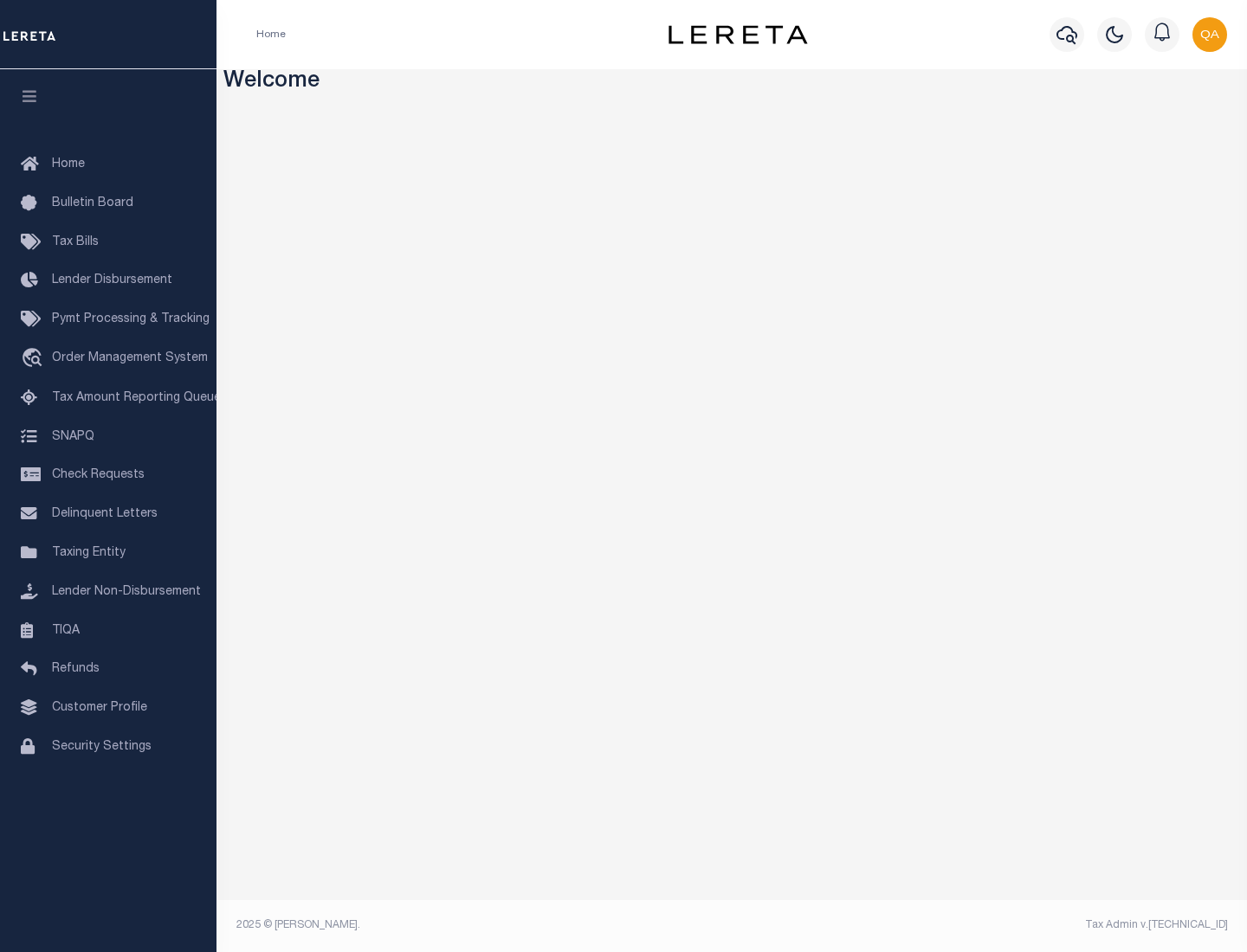
click at [108, 630] on link "TIQA" at bounding box center [108, 631] width 217 height 39
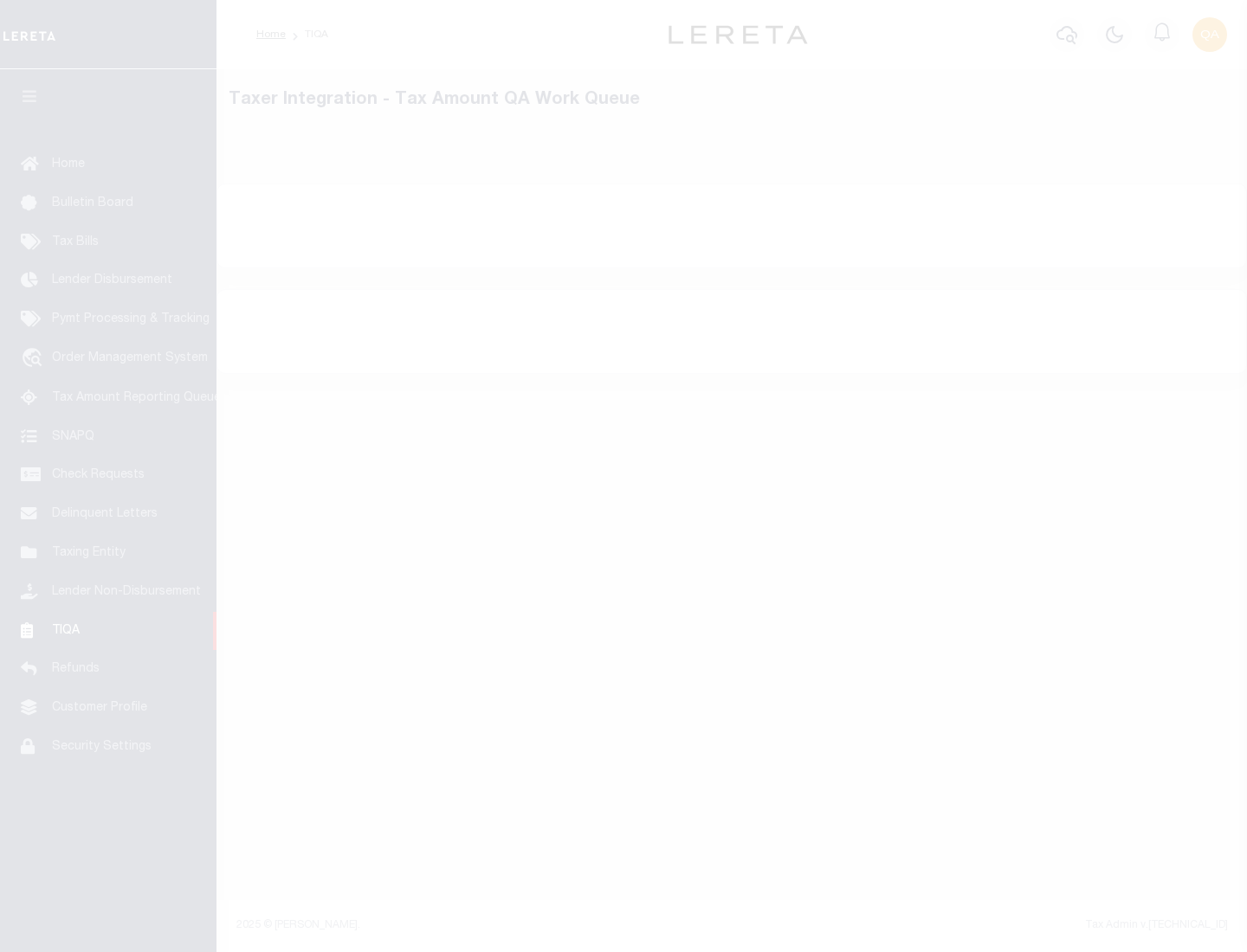
select select "200"
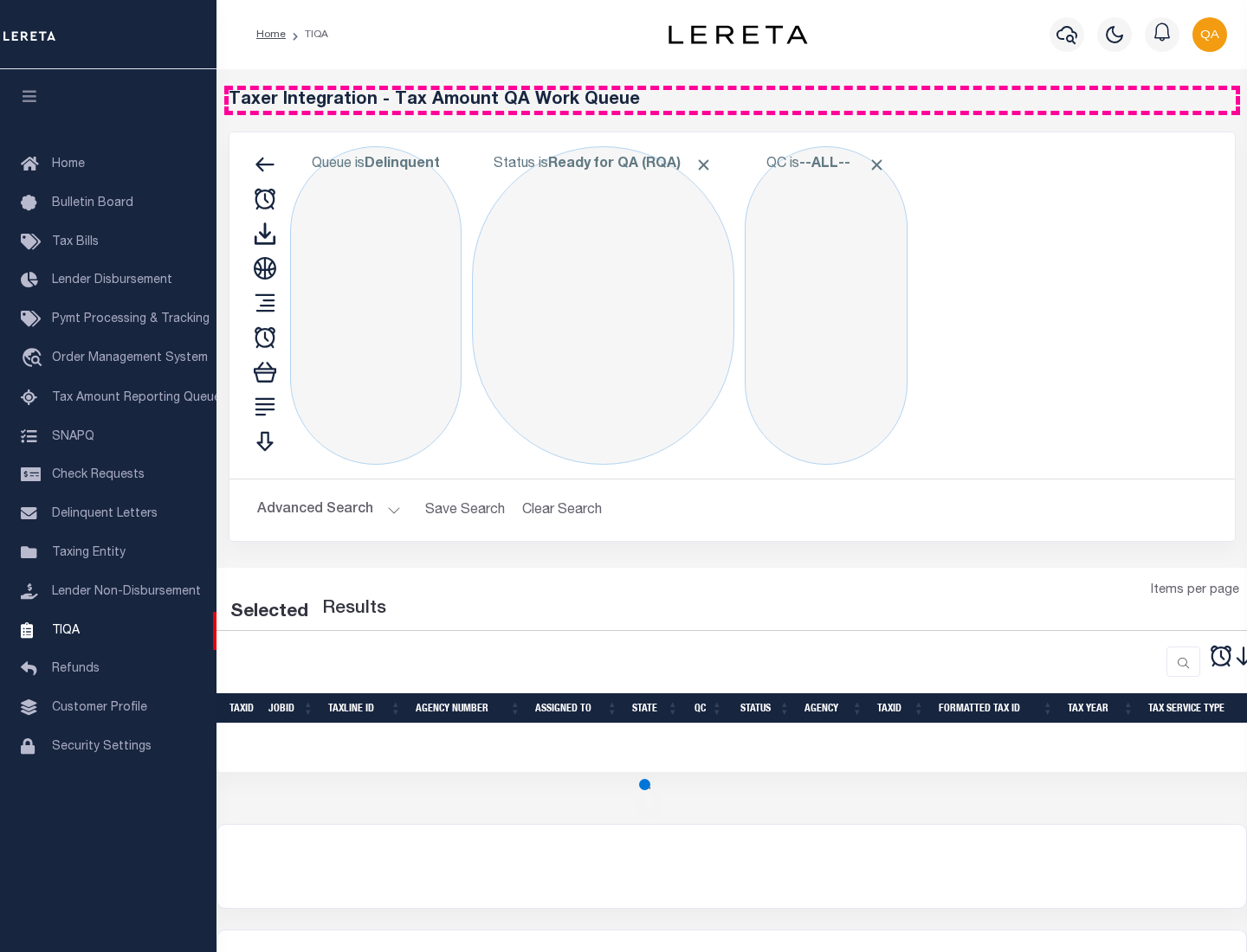
select select "200"
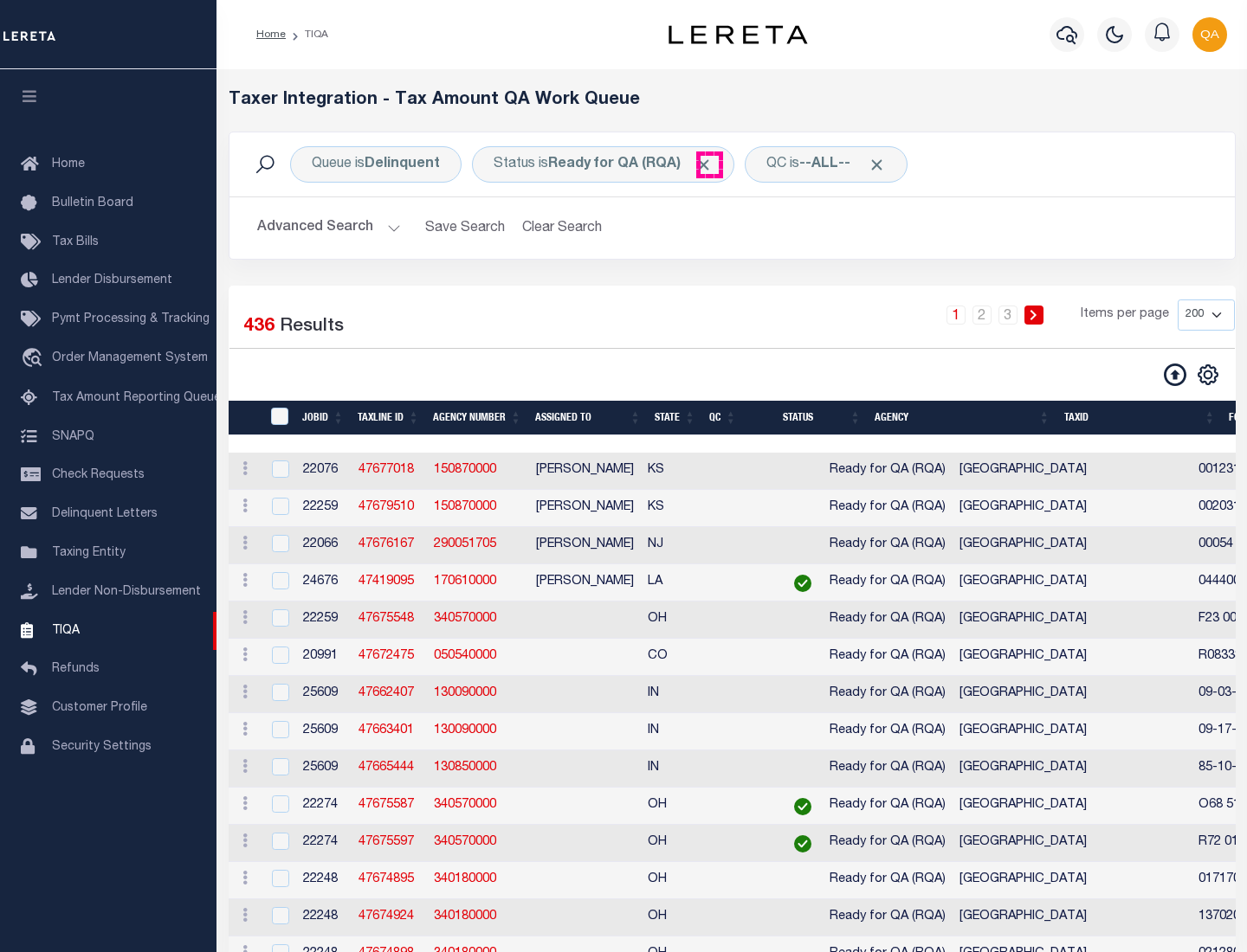
click at [710, 164] on span "Click to Remove" at bounding box center [704, 164] width 18 height 18
